Goal: Navigation & Orientation: Find specific page/section

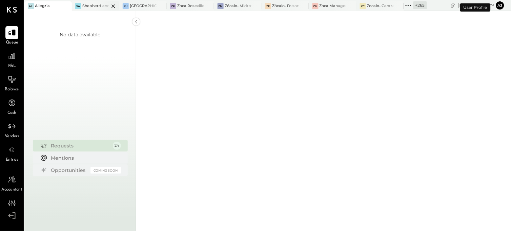
click at [93, 6] on div "Shepherd and [PERSON_NAME]" at bounding box center [95, 5] width 27 height 5
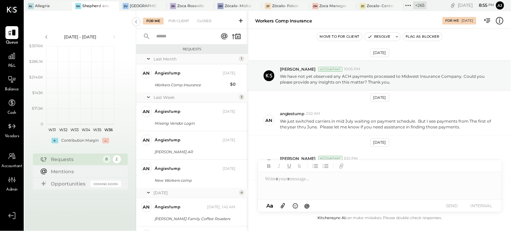
click at [86, 148] on div "[DATE] - [DATE] polygon, polyline { transition: fill-opacity 0.1s, stroke-opaci…" at bounding box center [80, 126] width 112 height 231
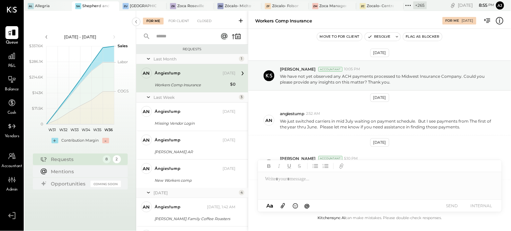
scroll to position [66, 0]
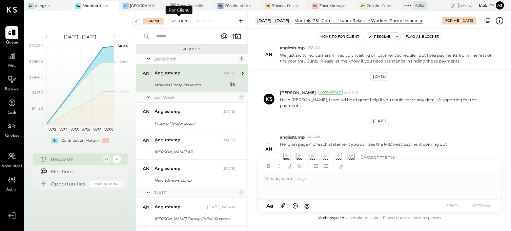
click at [185, 22] on div "For Client" at bounding box center [178, 21] width 27 height 7
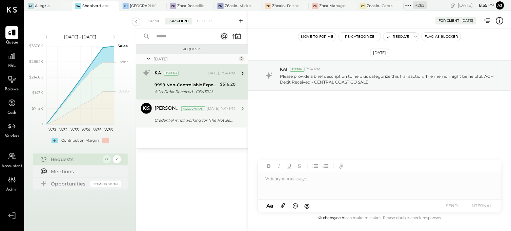
click at [186, 116] on div "Credential is not working for "The Hot Behind You" - Heritage Bank" at bounding box center [194, 120] width 79 height 8
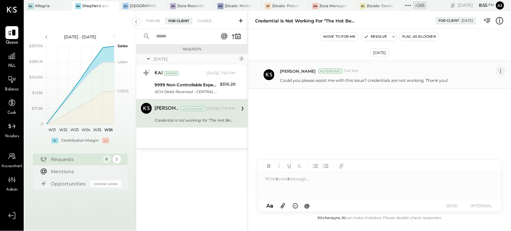
click at [502, 71] on icon at bounding box center [500, 70] width 7 height 7
click at [490, 83] on button "Edit Message" at bounding box center [483, 82] width 43 height 11
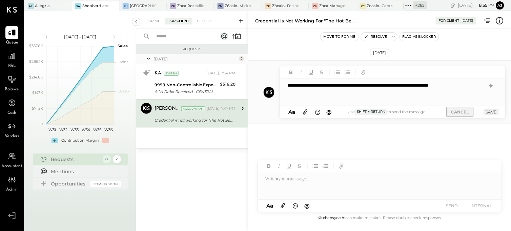
click at [461, 110] on button "CANCEL" at bounding box center [460, 112] width 27 height 10
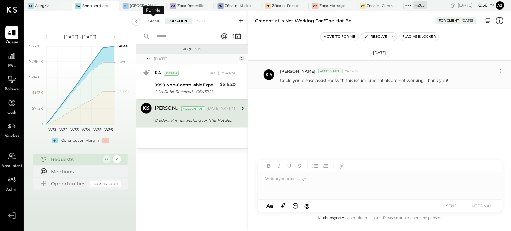
click at [153, 20] on div "For Me" at bounding box center [153, 21] width 21 height 7
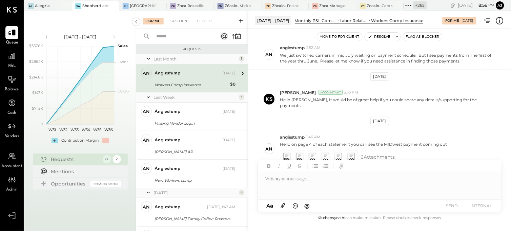
click at [173, 76] on div "angiestump" at bounding box center [168, 73] width 26 height 7
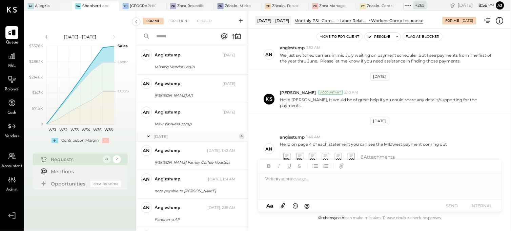
scroll to position [57, 0]
click at [173, 76] on div "an angiestump Owner angiestump Aug 31, 2025 Allen Brothers AR statement" at bounding box center [192, 88] width 112 height 28
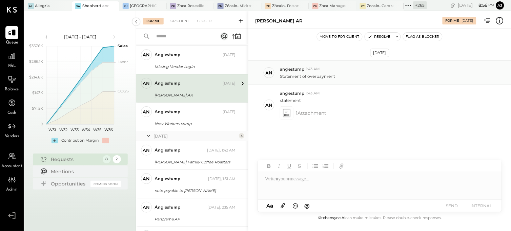
scroll to position [101, 0]
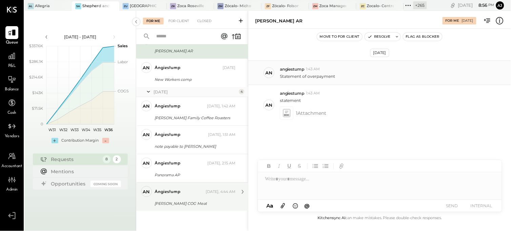
click at [171, 191] on div "angiestump" at bounding box center [168, 191] width 26 height 7
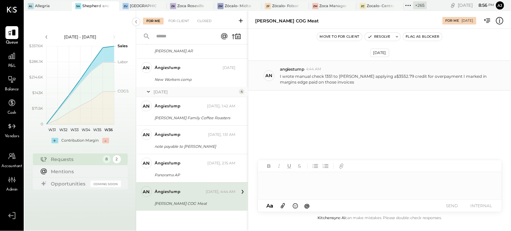
click at [295, 181] on div at bounding box center [380, 185] width 244 height 27
click at [283, 127] on div "Sep 4th, 2025 an angiestump 4:44 AM I wrote manual check 1351 to allen brothers…" at bounding box center [380, 94] width 263 height 96
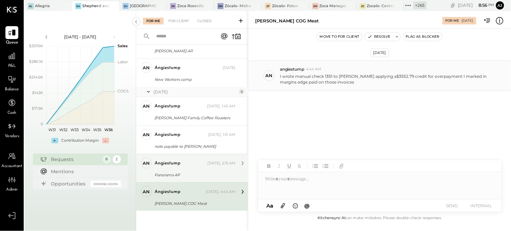
click at [200, 166] on div "angiestump Yesterday, 2:15 AM" at bounding box center [195, 162] width 81 height 9
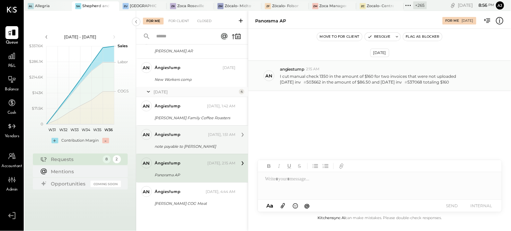
click at [200, 142] on div "note payable to Jim" at bounding box center [194, 146] width 79 height 8
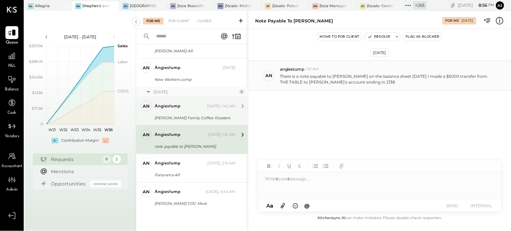
click at [199, 104] on div "angiestump" at bounding box center [180, 106] width 51 height 7
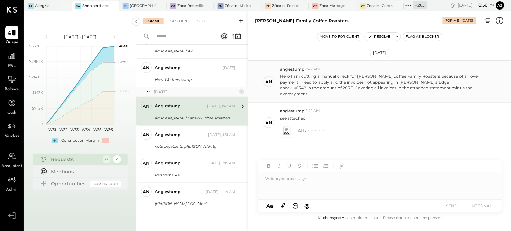
click at [143, 0] on div "Al Allegria Sa Shepherd and Sims ZU Zócalo- University Village ZR Zoca Rosevill…" at bounding box center [225, 5] width 403 height 11
click at [142, 7] on div "[GEOGRAPHIC_DATA]" at bounding box center [143, 5] width 27 height 5
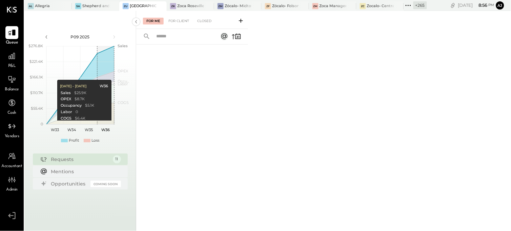
click at [104, 157] on div "Requests" at bounding box center [80, 159] width 58 height 7
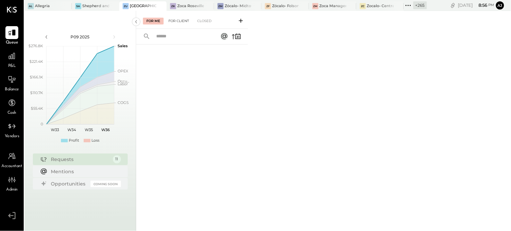
click at [177, 22] on div "For Client" at bounding box center [178, 21] width 27 height 7
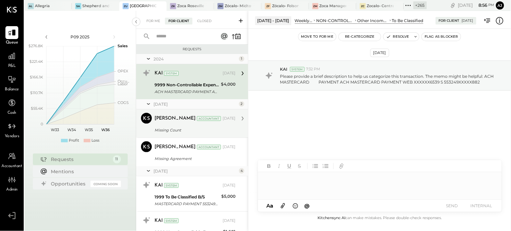
click at [182, 128] on div "Missing Count" at bounding box center [194, 129] width 79 height 7
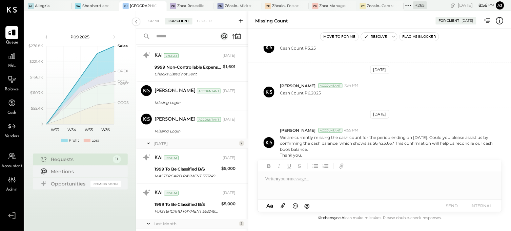
scroll to position [185, 0]
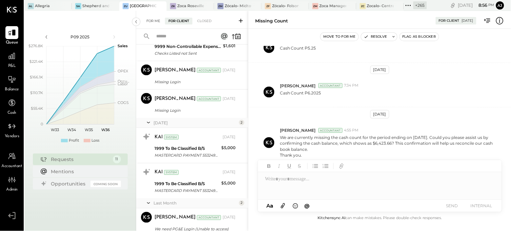
click at [154, 22] on div "For Me" at bounding box center [153, 21] width 21 height 7
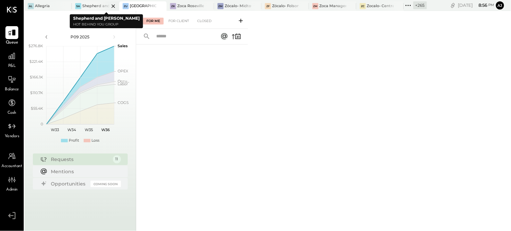
click at [92, 5] on div "Shepherd and [PERSON_NAME]" at bounding box center [95, 5] width 27 height 5
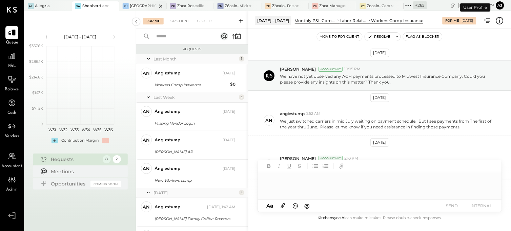
scroll to position [66, 0]
